Goal: Task Accomplishment & Management: Use online tool/utility

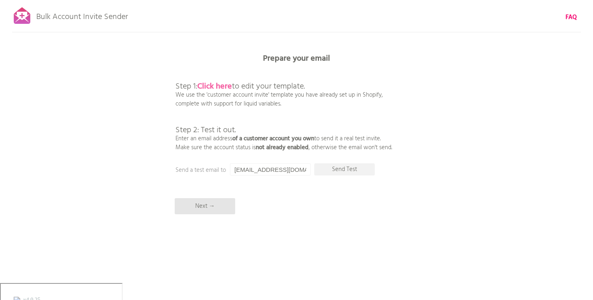
click at [217, 86] on b "Click here" at bounding box center [214, 86] width 35 height 13
click at [279, 169] on input "[EMAIL_ADDRESS][DOMAIN_NAME]" at bounding box center [270, 169] width 81 height 12
click at [336, 170] on p "Send Test" at bounding box center [344, 169] width 61 height 12
click at [204, 211] on p "Next →" at bounding box center [205, 206] width 61 height 16
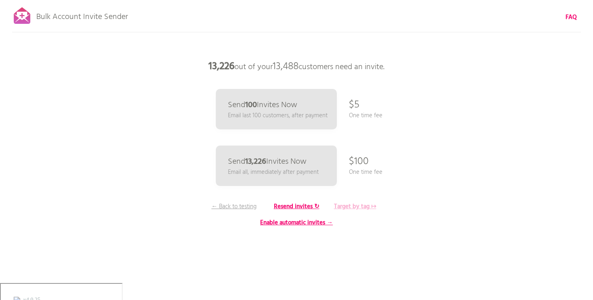
click at [358, 207] on b "Target by tag ↦" at bounding box center [355, 206] width 42 height 10
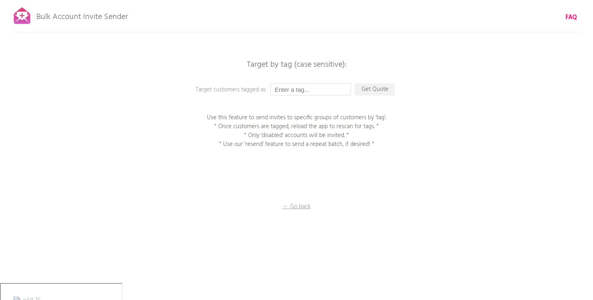
click at [302, 92] on input "text" at bounding box center [310, 89] width 81 height 12
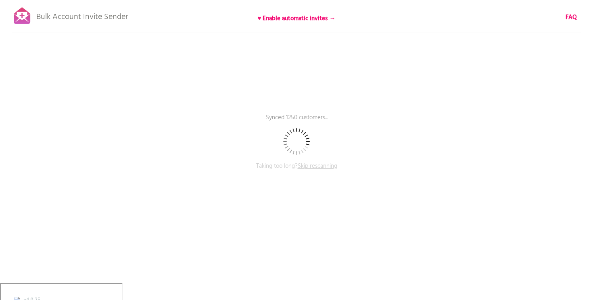
click at [21, 21] on div at bounding box center [22, 16] width 20 height 20
